Goal: Task Accomplishment & Management: Use online tool/utility

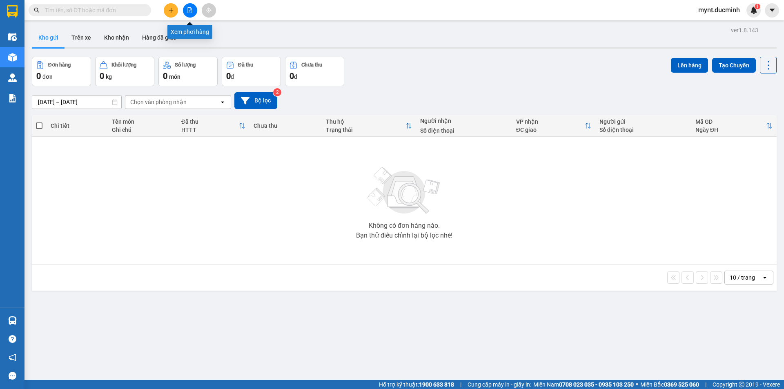
click at [188, 8] on icon "file-add" at bounding box center [190, 10] width 6 height 6
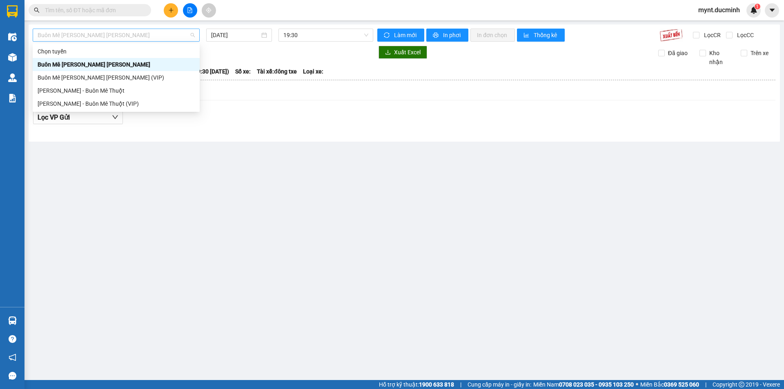
click at [116, 34] on span "Buôn Mê [PERSON_NAME] [PERSON_NAME]" at bounding box center [116, 35] width 157 height 12
click at [97, 75] on div "Buôn Mê [PERSON_NAME] [PERSON_NAME] (VIP)" at bounding box center [116, 77] width 157 height 9
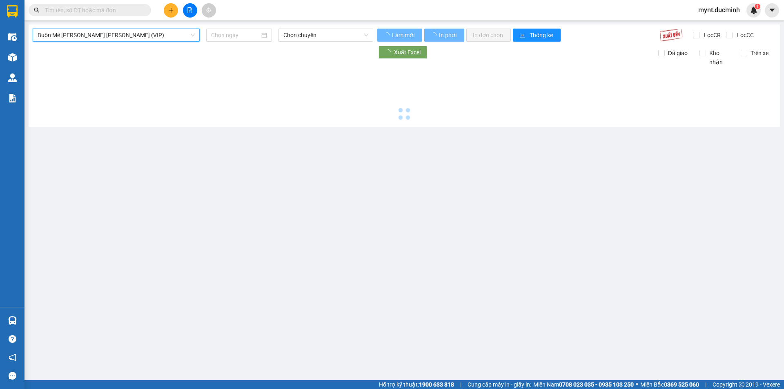
type input "[DATE]"
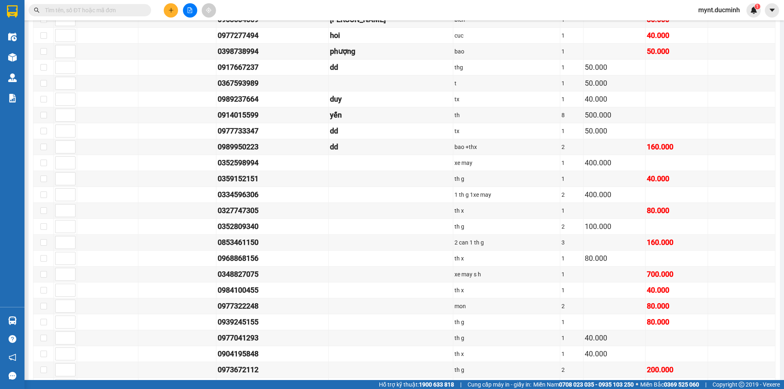
scroll to position [998, 0]
